Goal: Task Accomplishment & Management: Manage account settings

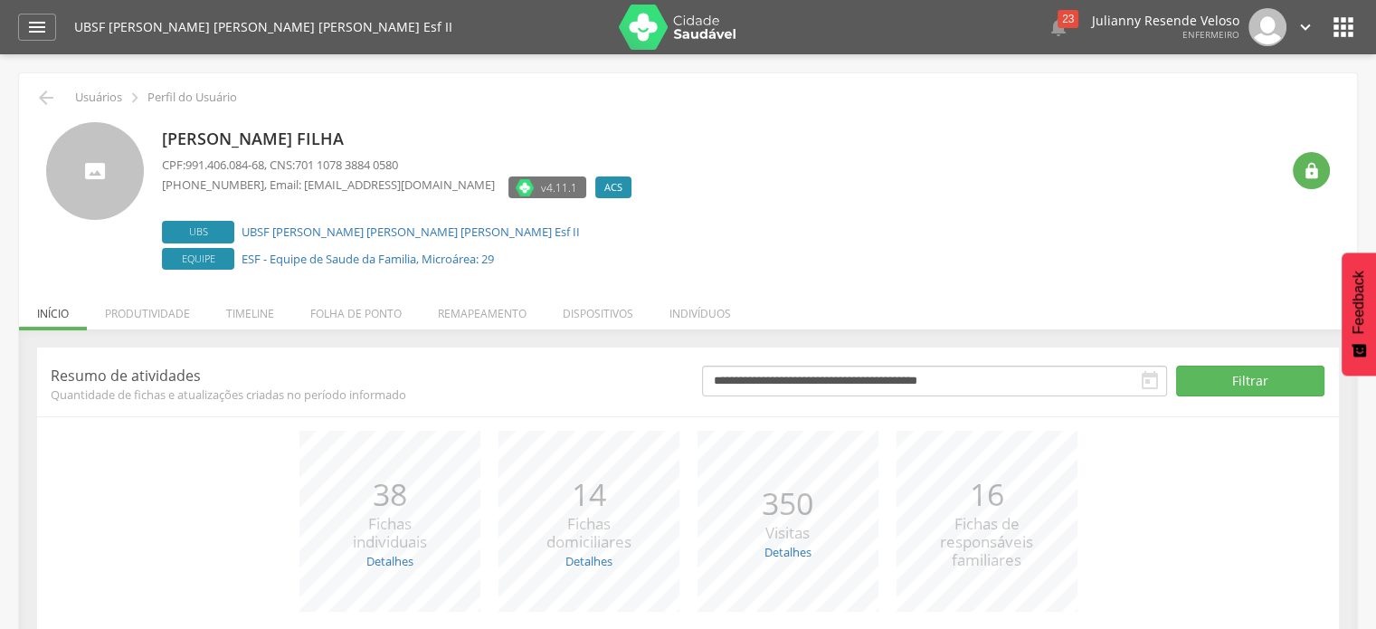
click at [1310, 23] on icon "" at bounding box center [1306, 27] width 20 height 20
click at [1240, 75] on link "Configurações" at bounding box center [1243, 64] width 143 height 23
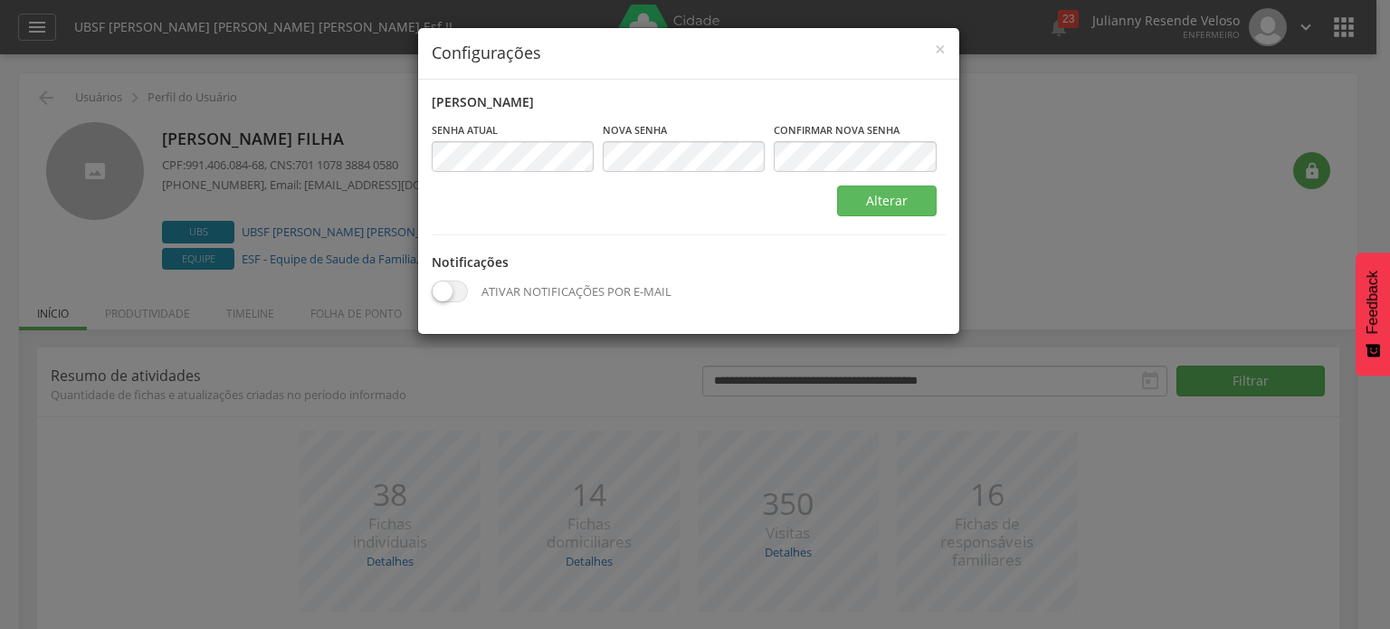
drag, startPoint x: 612, startPoint y: 377, endPoint x: 510, endPoint y: 351, distance: 104.7
click at [610, 377] on div "× Configurações Alterar senha Senha atual Campo obrigatório Nova senha Campo ob…" at bounding box center [695, 314] width 1390 height 629
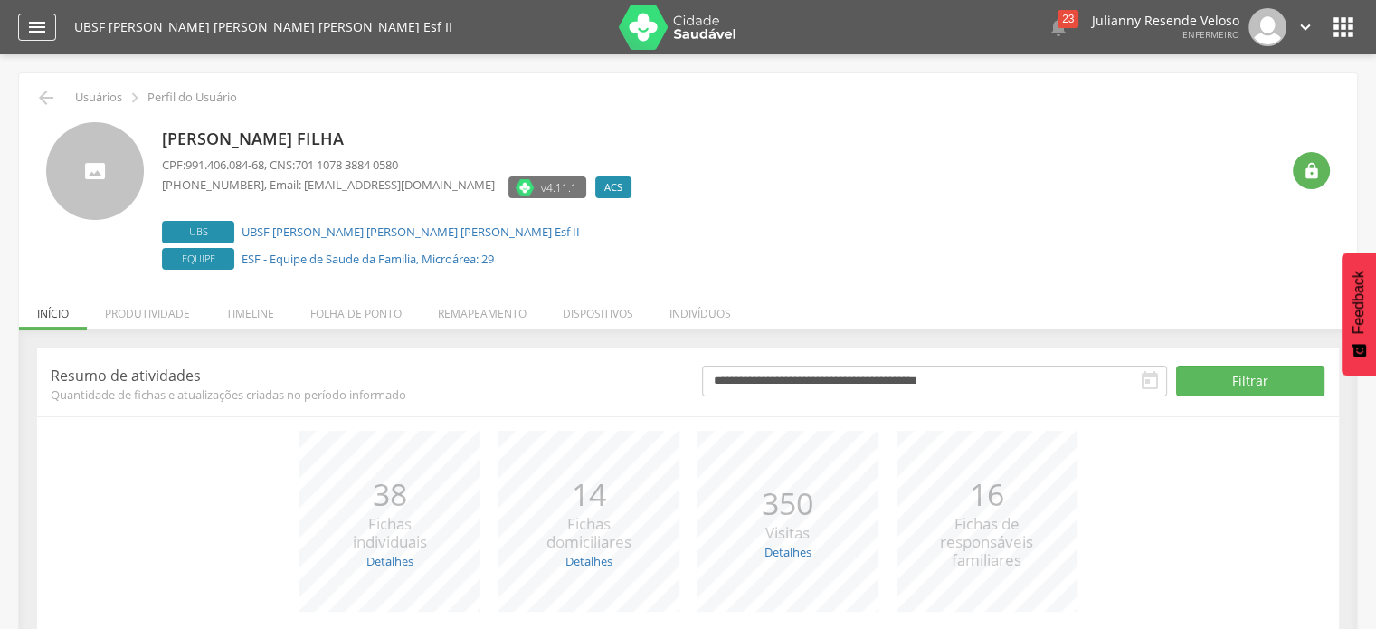
click at [25, 33] on div "" at bounding box center [37, 27] width 38 height 27
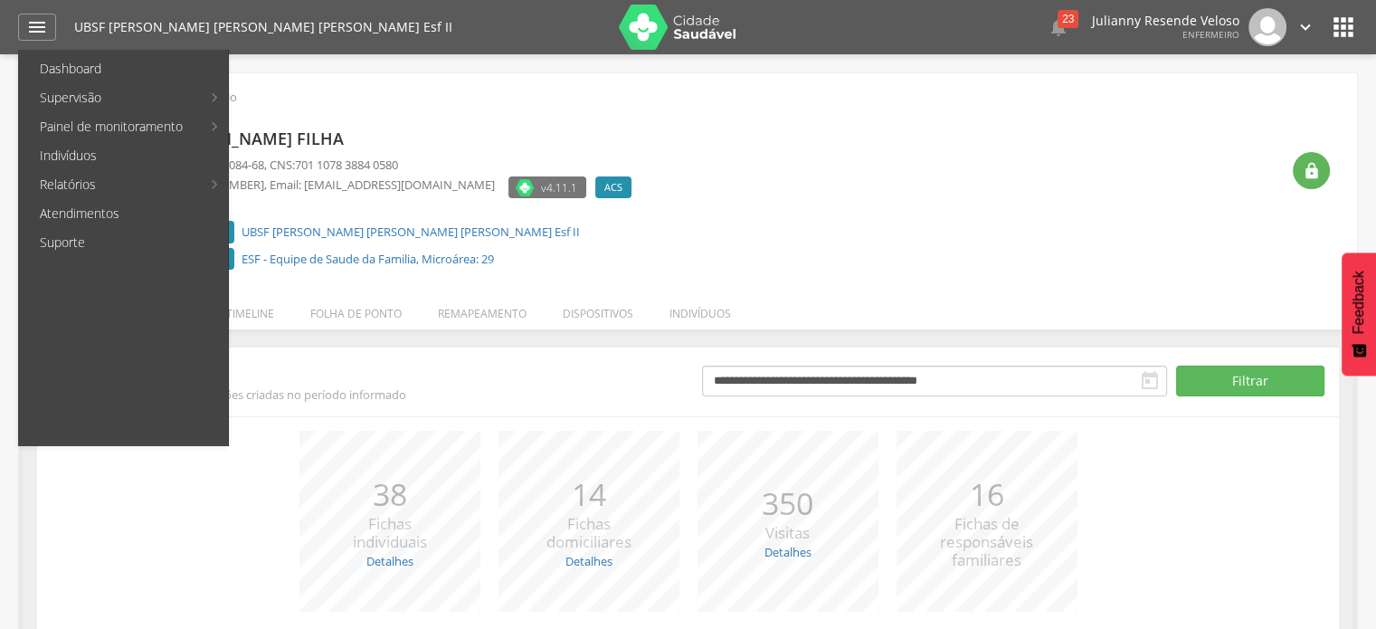
click at [436, 112] on div "Maria Aparecida Filha CPF: 991.406.084-68 , CNS: 701 1078 3884 0580 (83) 99640-…" at bounding box center [688, 192] width 1311 height 166
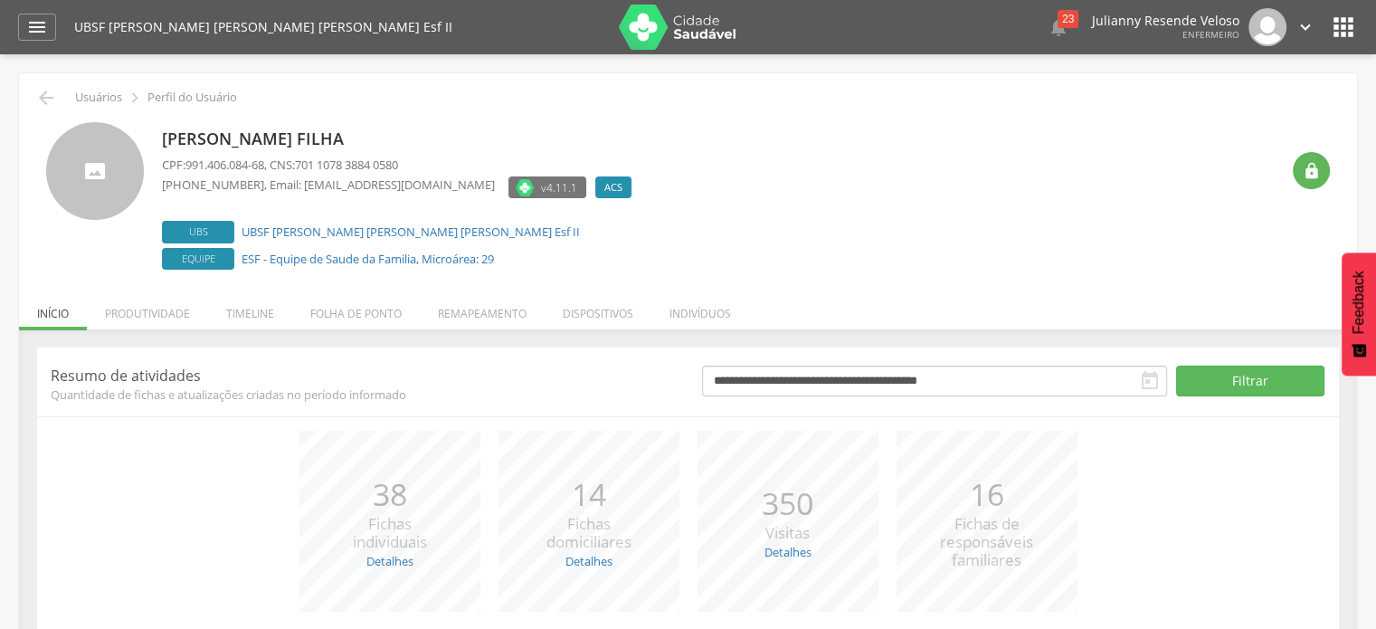
click at [1326, 33] on div "UBSF Maria das Neves Nogueira Esf II  23  Lorem ipsum dolor sit amet, sed do …" at bounding box center [716, 27] width 1284 height 54
click at [1334, 33] on icon "" at bounding box center [1343, 27] width 29 height 29
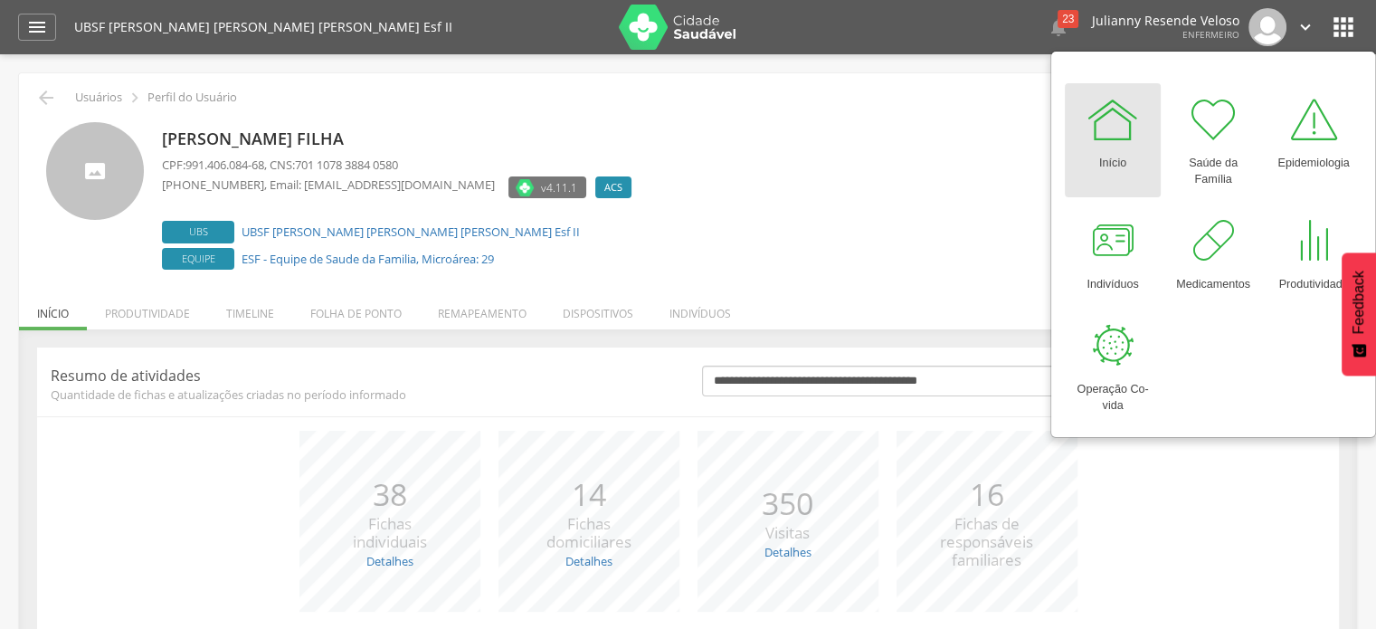
click at [1143, 136] on link "Início" at bounding box center [1113, 140] width 96 height 114
click at [1102, 113] on div at bounding box center [1113, 119] width 54 height 54
click at [1123, 151] on div "Início" at bounding box center [1112, 159] width 27 height 25
click at [1106, 137] on div at bounding box center [1113, 119] width 54 height 54
click at [1311, 145] on div at bounding box center [1314, 119] width 54 height 54
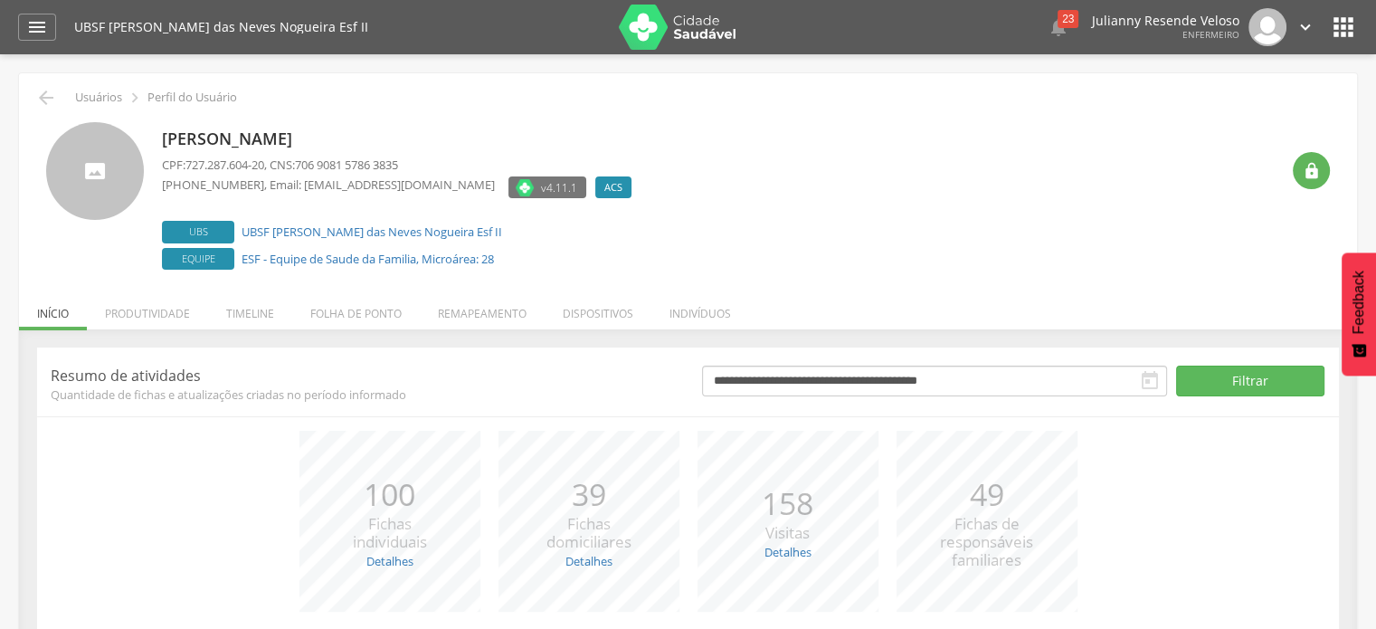
click at [1324, 35] on div "UBSF Maria das Neves Nogueira Esf II  23  Lorem ipsum dolor sit amet, sed do …" at bounding box center [716, 27] width 1284 height 54
click at [1288, 25] on div " Configurações Sair" at bounding box center [1278, 27] width 76 height 38
click at [1303, 32] on icon "" at bounding box center [1306, 27] width 20 height 20
